Goal: Information Seeking & Learning: Find specific fact

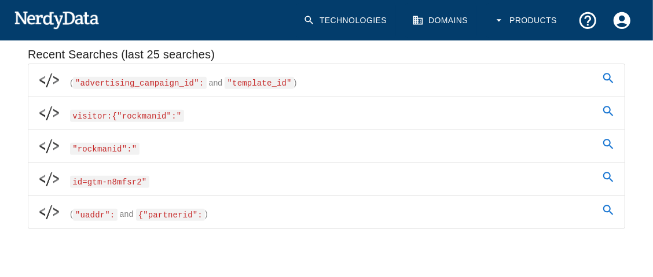
scroll to position [249, 0]
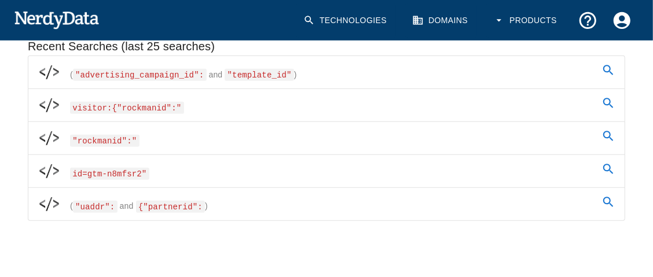
click at [156, 205] on span "{"partnerid":" at bounding box center [170, 207] width 69 height 12
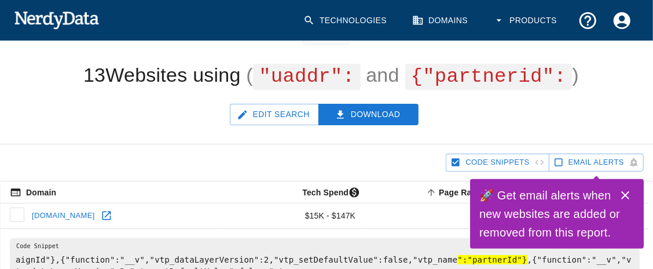
scroll to position [72, 0]
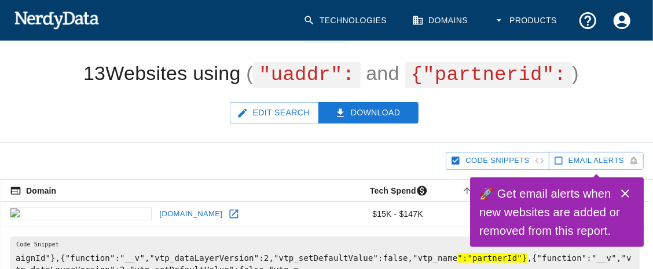
click at [474, 82] on span "{"partnerid":" at bounding box center [488, 75] width 167 height 26
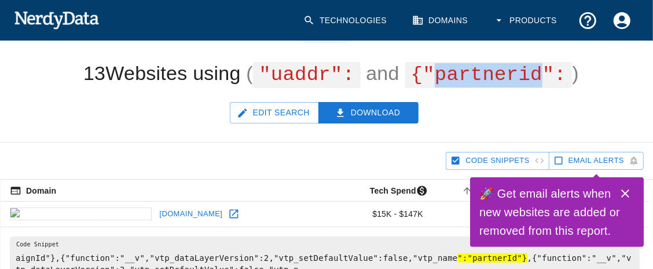
click at [474, 82] on span "{"partnerid":" at bounding box center [488, 75] width 167 height 26
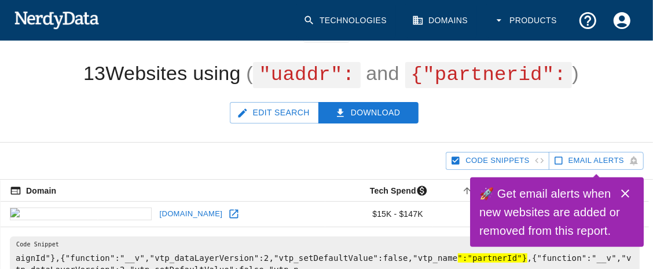
click at [307, 70] on span ""uaddr":" at bounding box center [307, 75] width 108 height 26
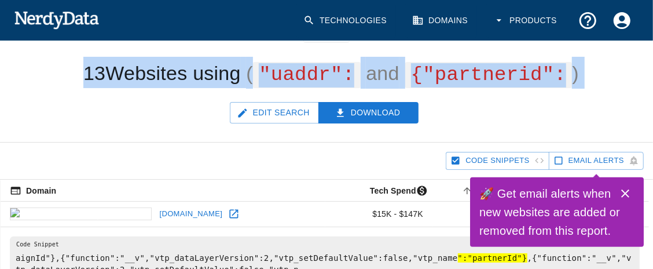
click at [307, 70] on span ""uaddr":" at bounding box center [307, 75] width 108 height 26
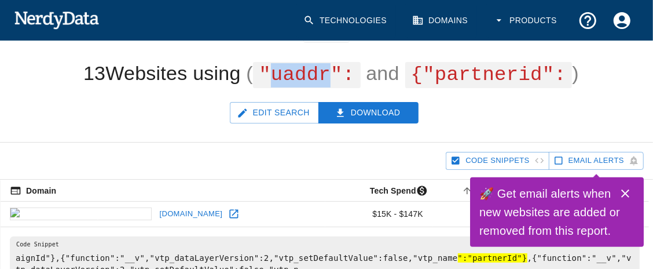
click at [307, 70] on span ""uaddr":" at bounding box center [307, 75] width 108 height 26
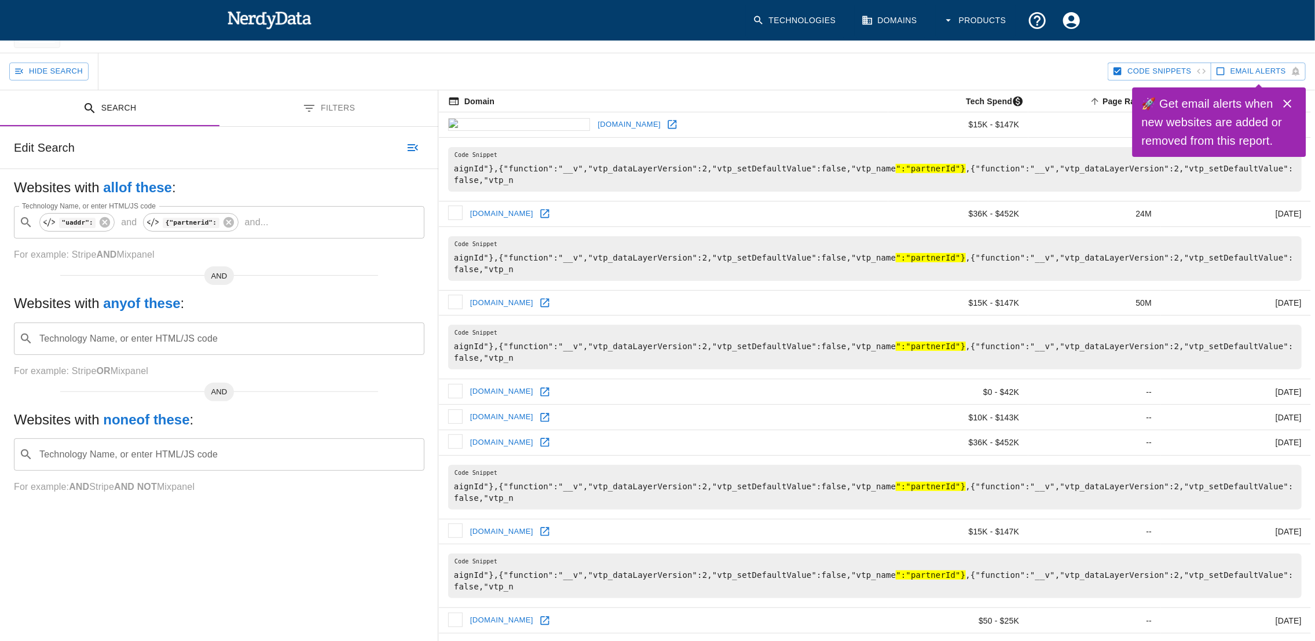
scroll to position [0, 0]
